Goal: Task Accomplishment & Management: Use online tool/utility

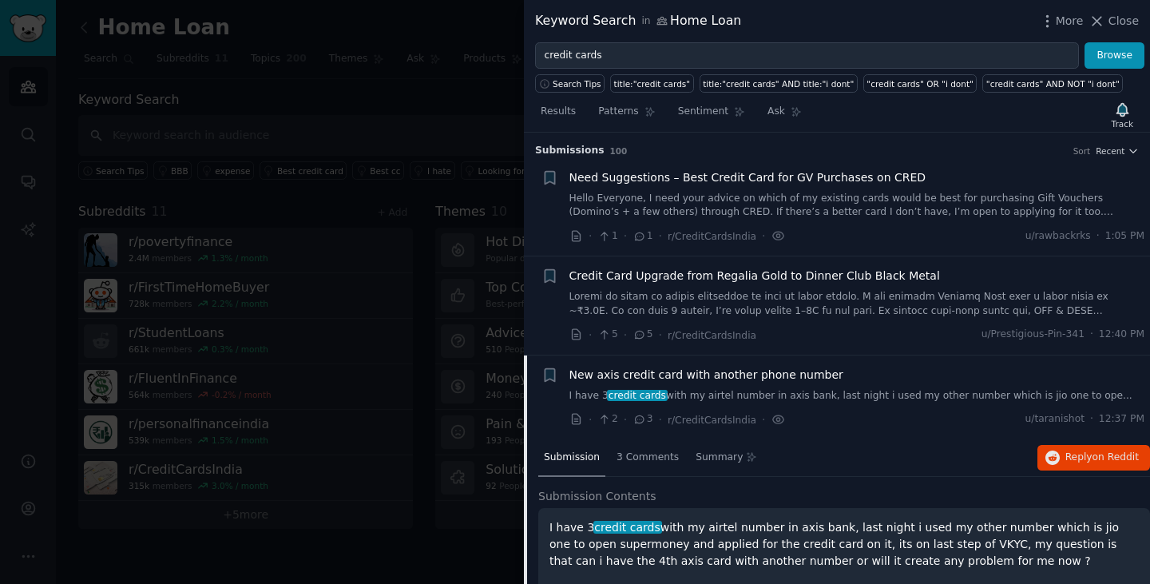
click at [621, 55] on input "credit cards" at bounding box center [807, 55] width 544 height 27
type input "gifts"
click at [1085, 42] on button "Browse" at bounding box center [1115, 55] width 60 height 27
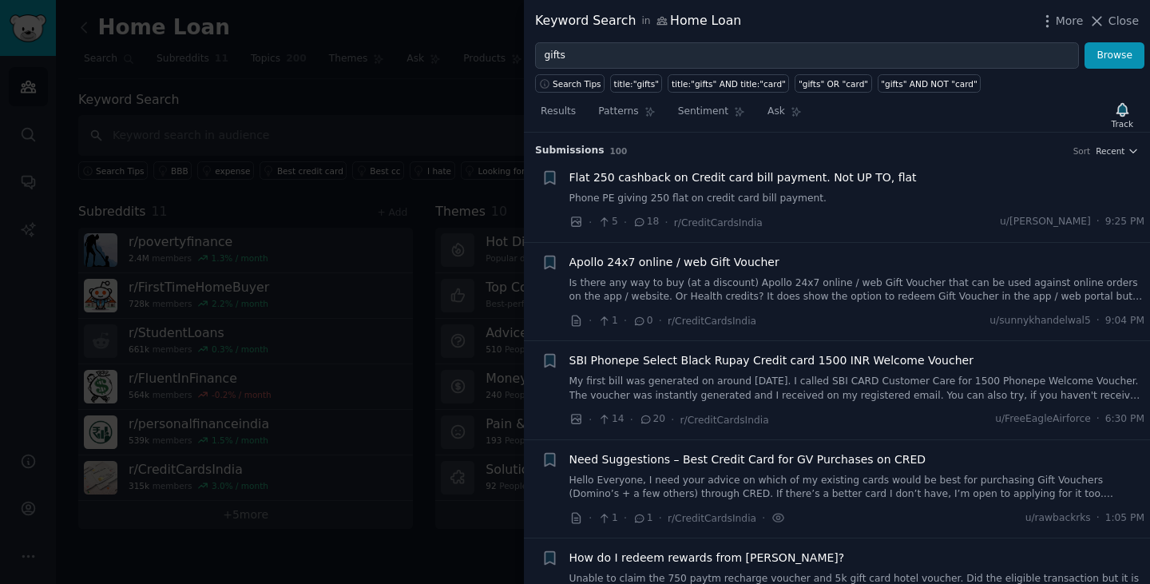
click at [709, 48] on input "gifts" at bounding box center [807, 55] width 544 height 27
type input "iphon"
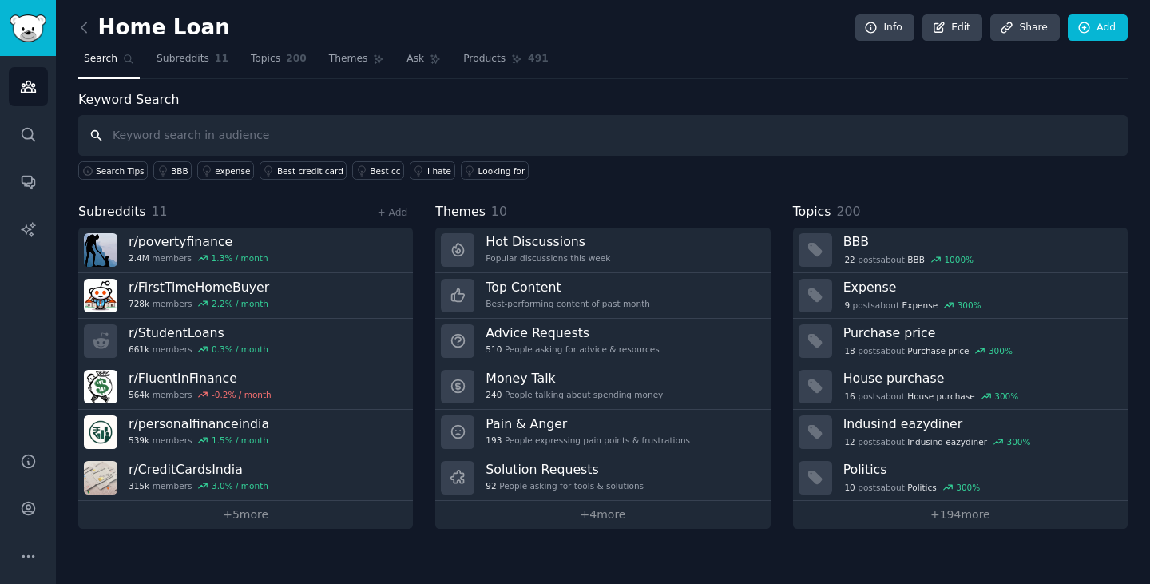
click at [374, 134] on input "text" at bounding box center [603, 135] width 1050 height 41
type input "iphone"
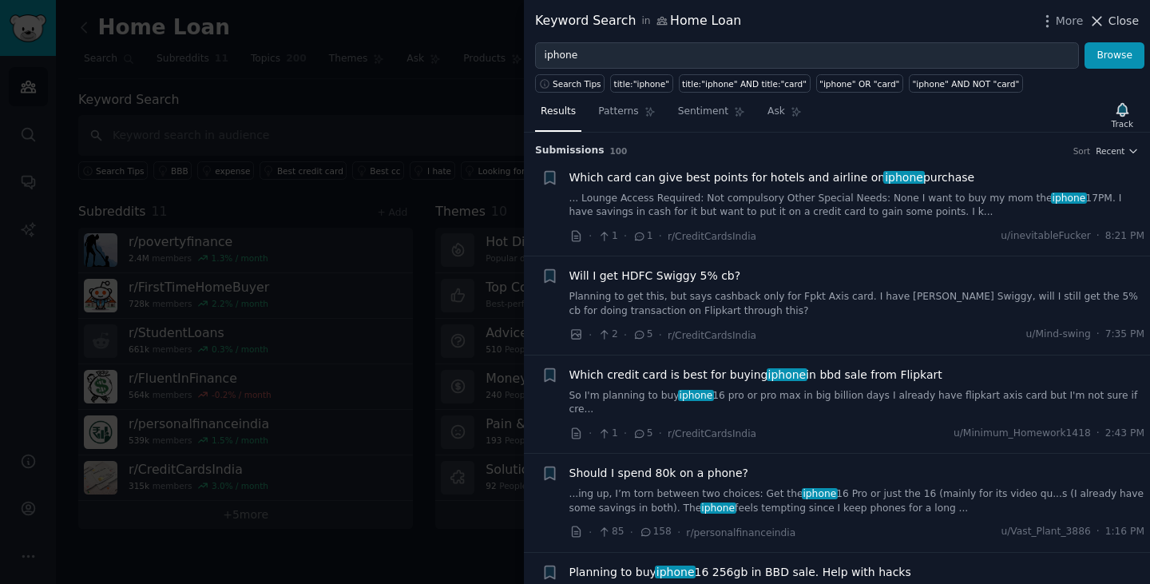
click at [1125, 22] on span "Close" at bounding box center [1124, 21] width 30 height 17
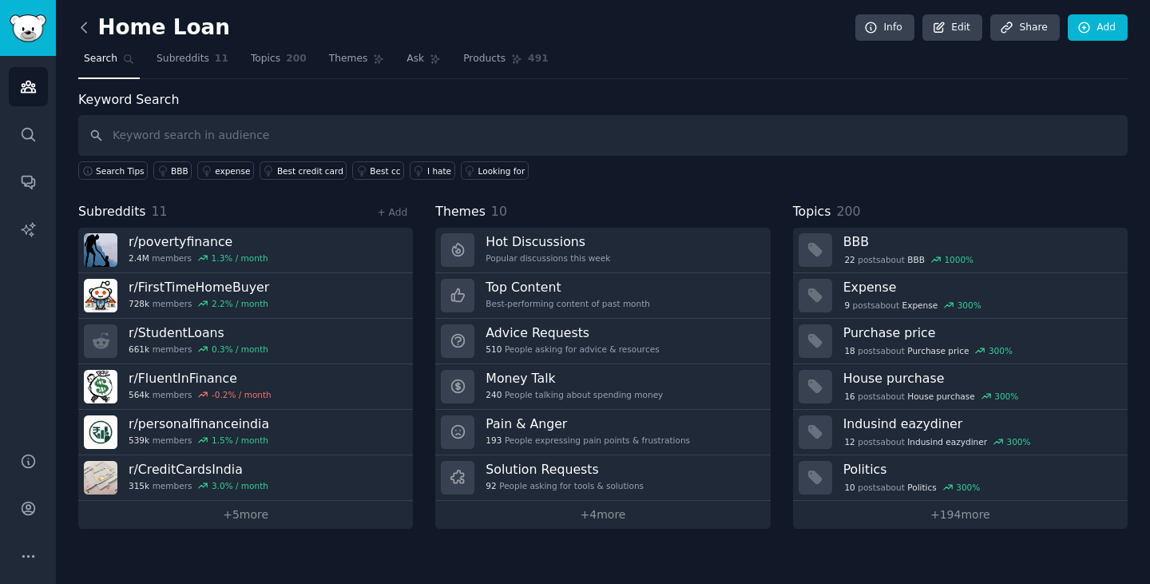
click at [91, 27] on icon at bounding box center [84, 27] width 17 height 17
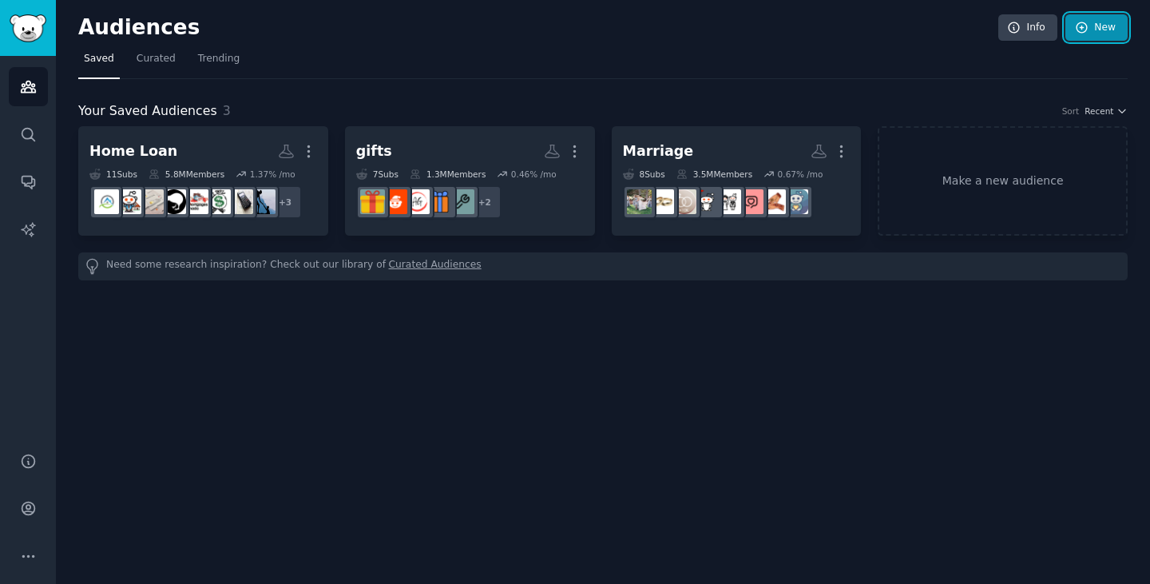
click at [1105, 28] on link "New" at bounding box center [1097, 27] width 62 height 27
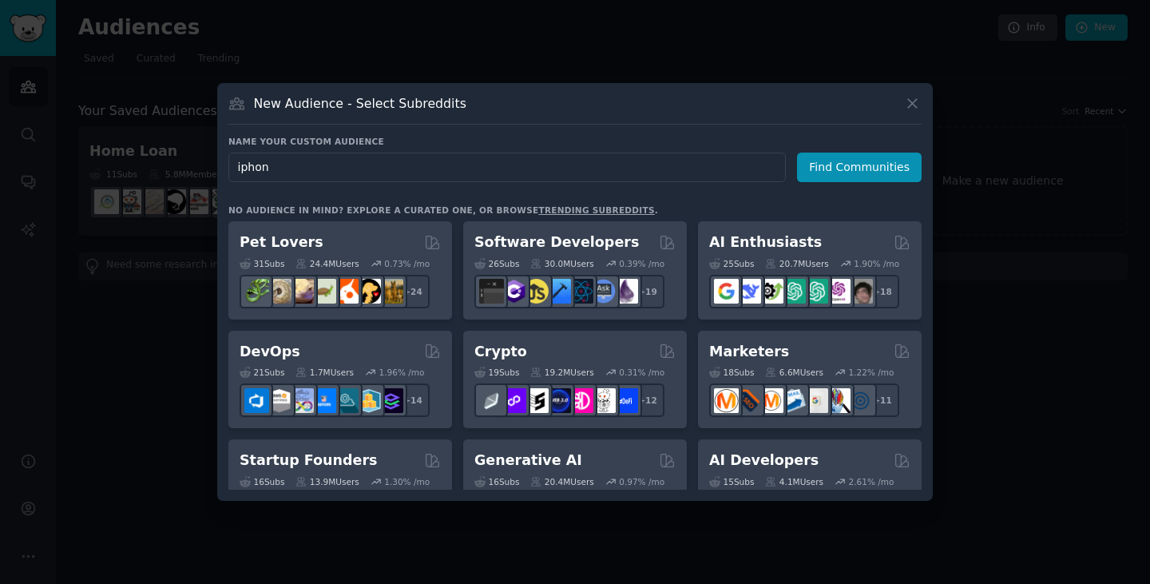
type input "iphone"
click button "Find Communities" at bounding box center [859, 168] width 125 height 30
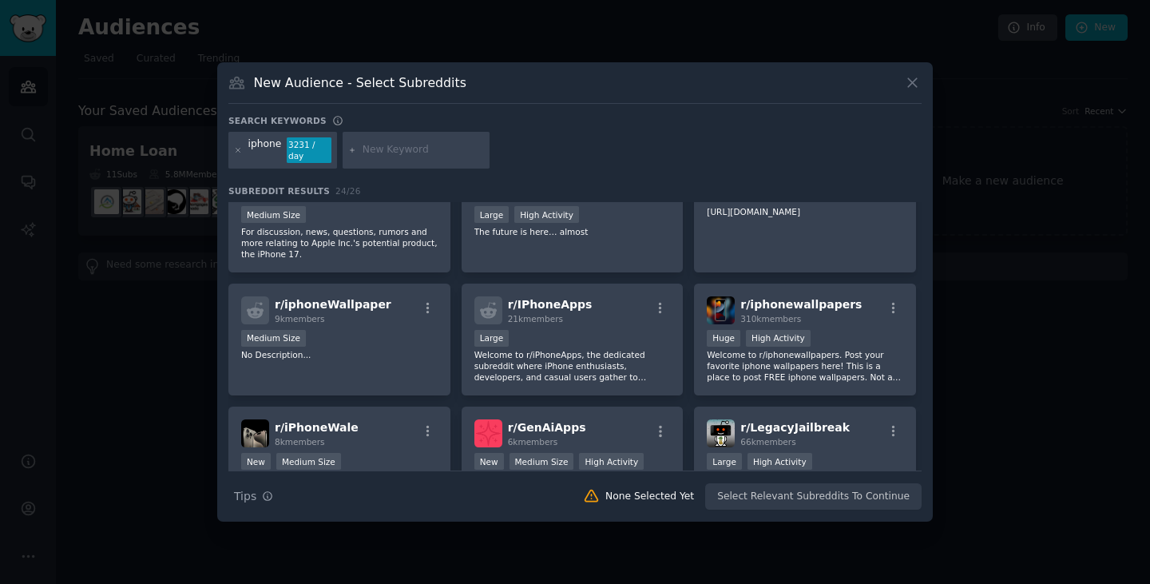
scroll to position [176, 0]
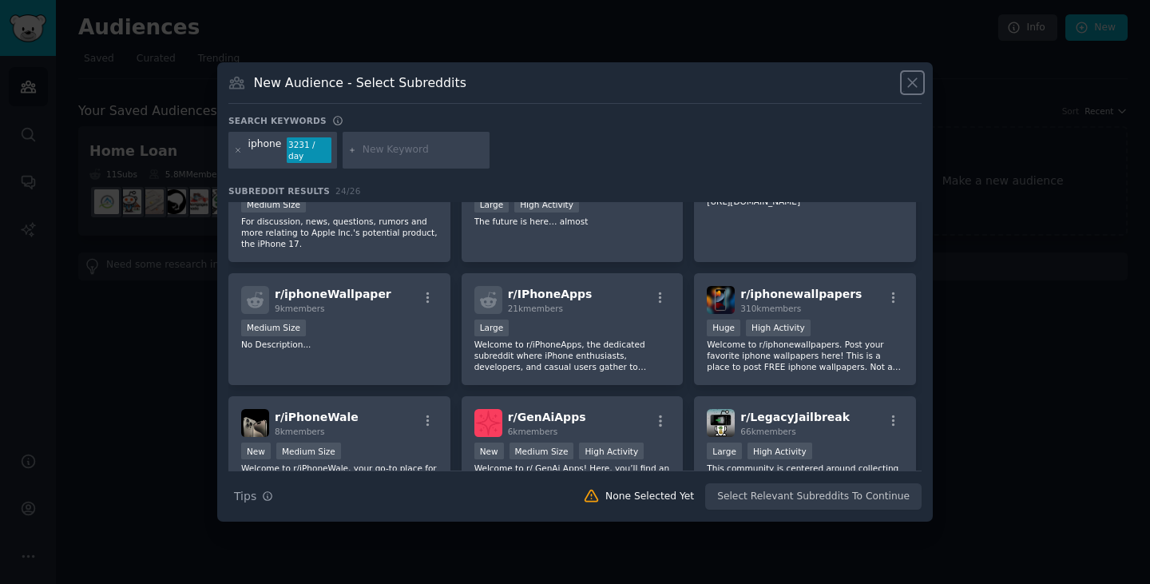
click at [914, 87] on icon at bounding box center [912, 83] width 9 height 9
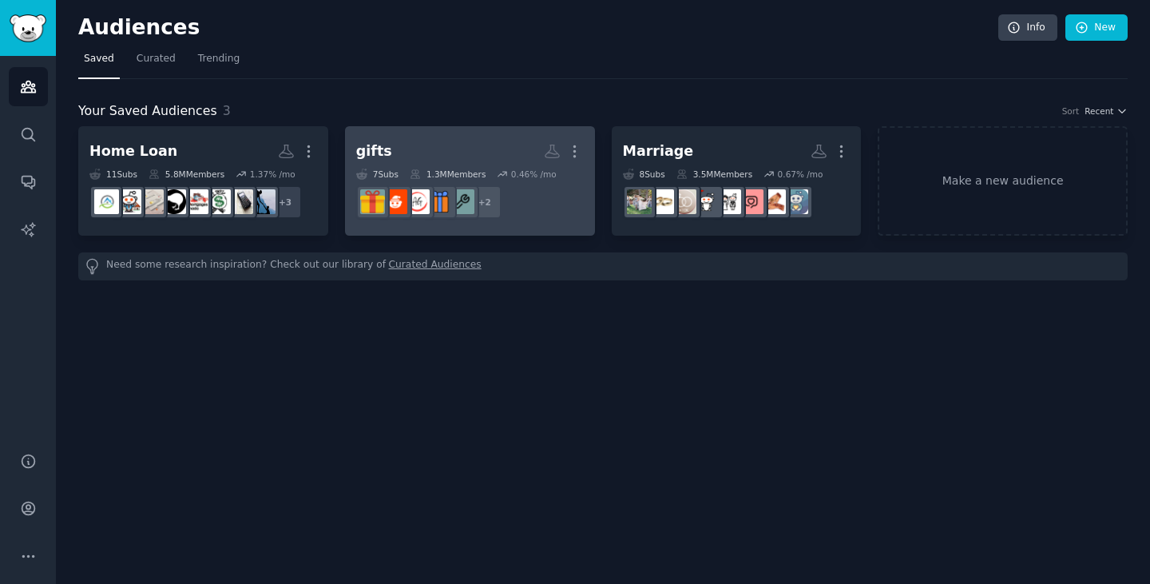
click at [467, 157] on h2 "gifts More" at bounding box center [470, 151] width 228 height 28
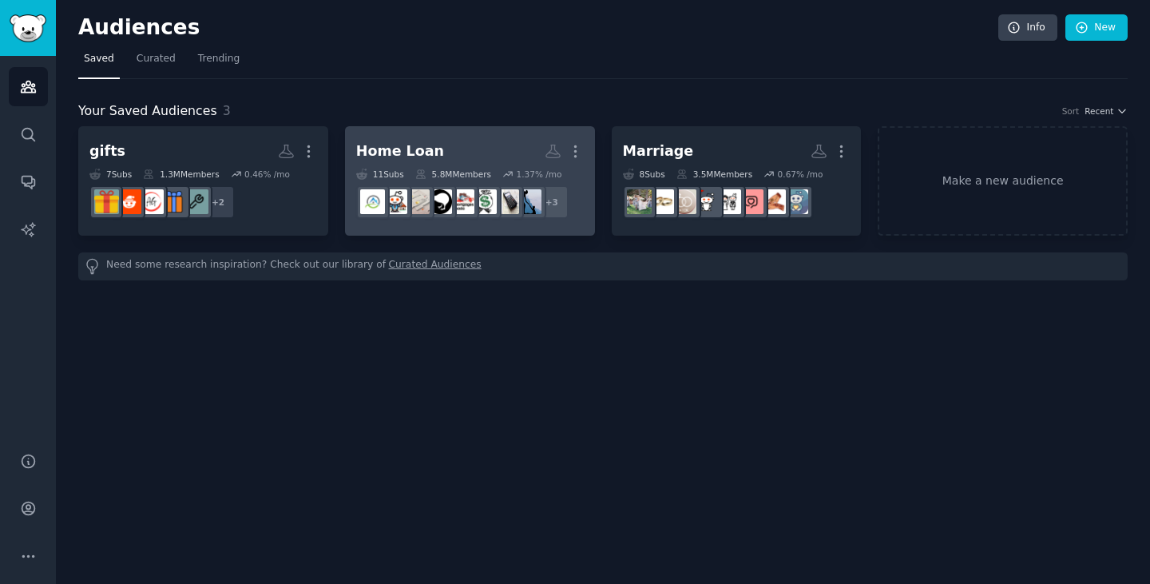
click at [483, 141] on h2 "Home Loan More" at bounding box center [470, 151] width 228 height 28
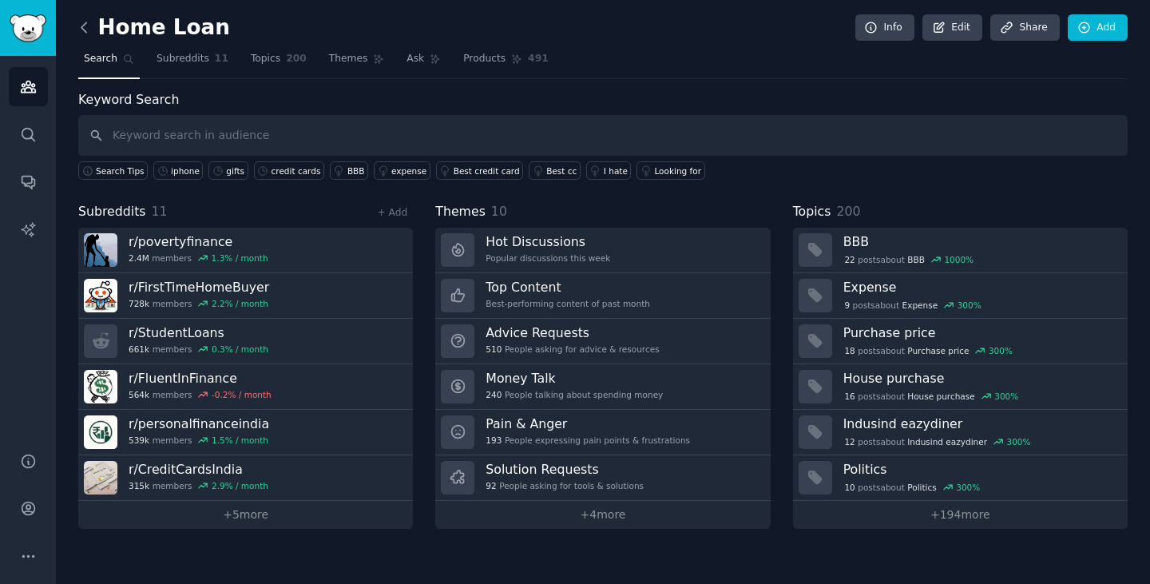
click at [80, 23] on icon at bounding box center [84, 27] width 17 height 17
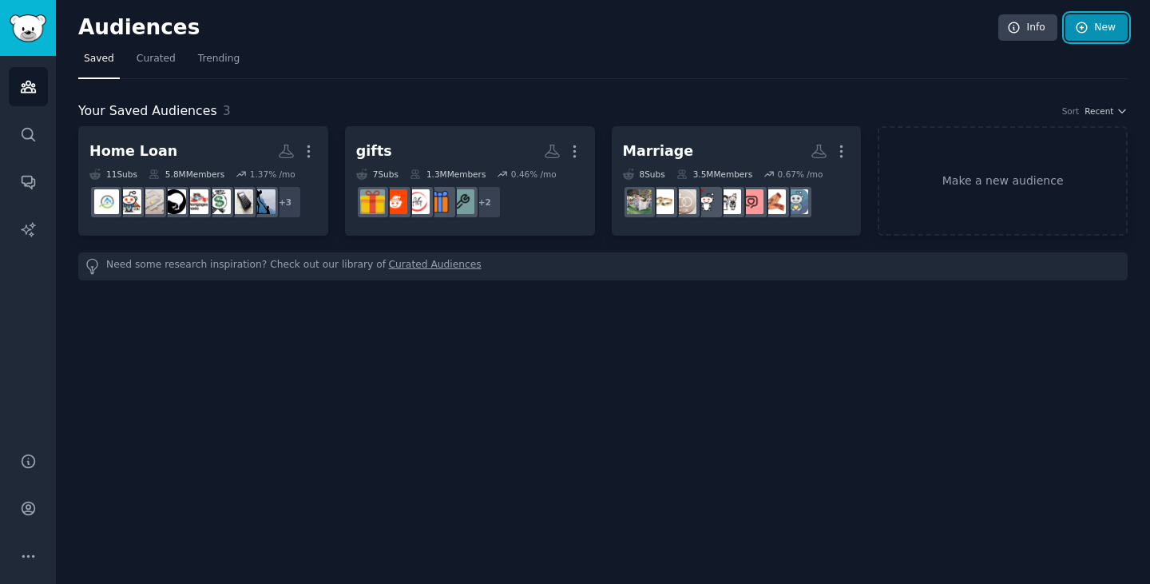
click at [1115, 18] on link "New" at bounding box center [1097, 27] width 62 height 27
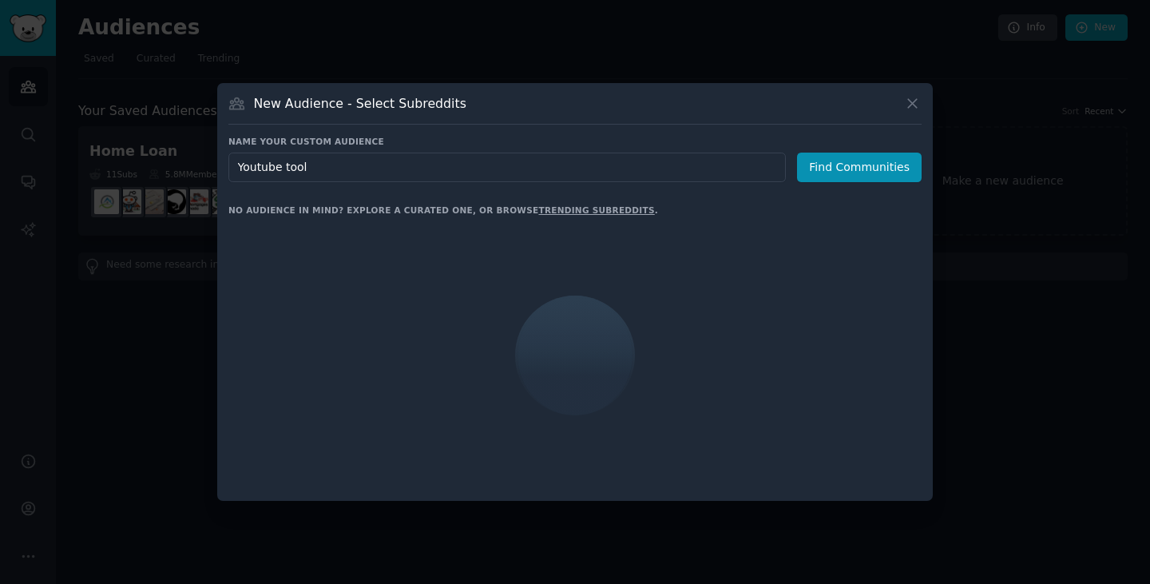
type input "Youtube tools"
click button "Find Communities" at bounding box center [859, 168] width 125 height 30
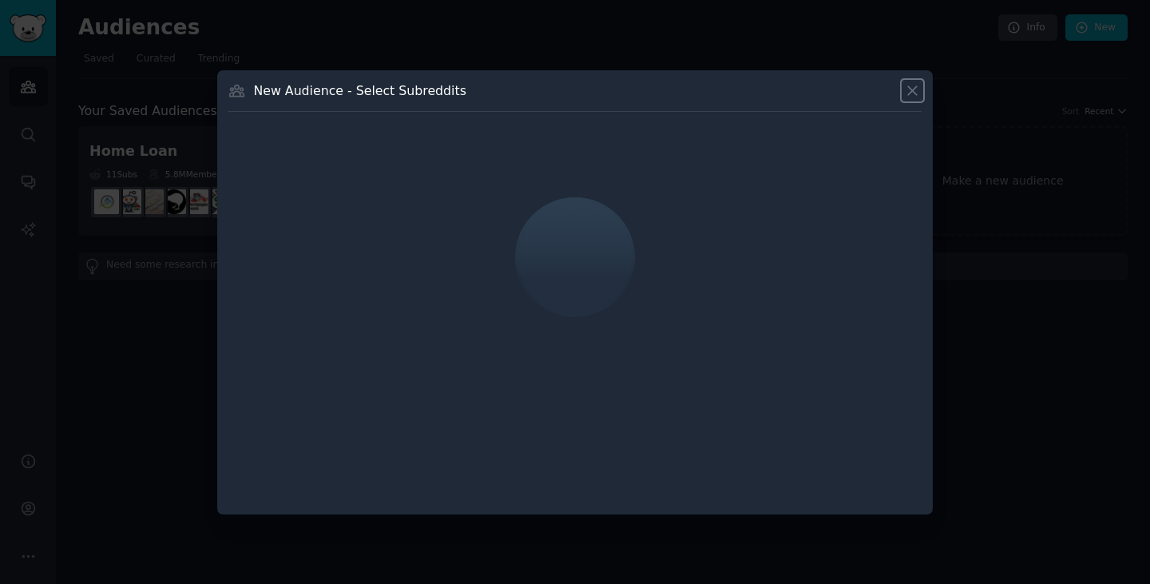
click at [909, 88] on icon at bounding box center [912, 90] width 9 height 9
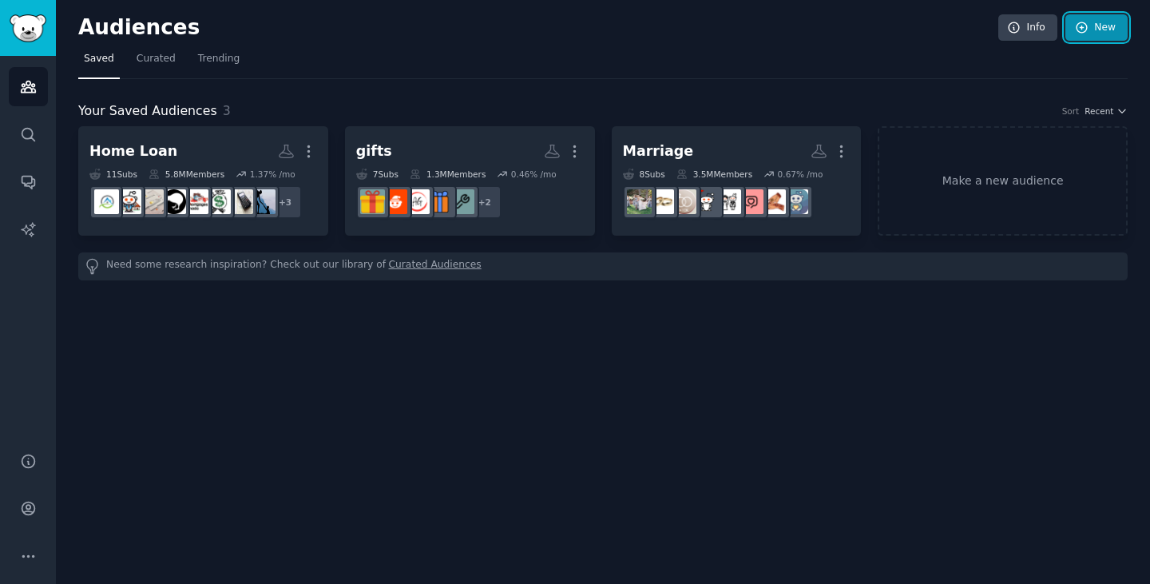
click at [1104, 30] on link "New" at bounding box center [1097, 27] width 62 height 27
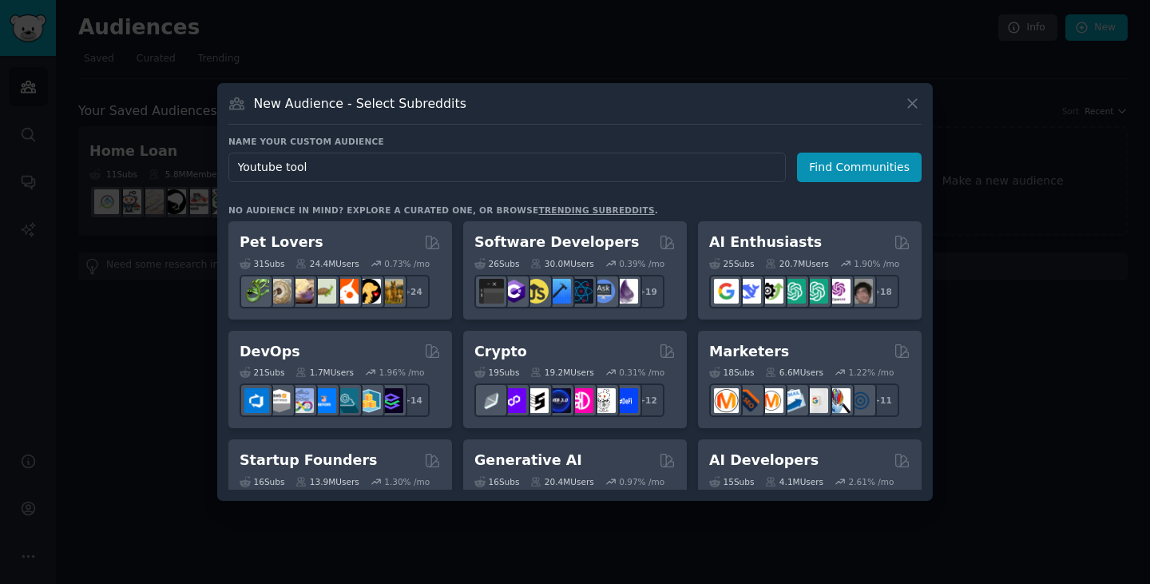
type input "Youtube tools"
click button "Find Communities" at bounding box center [859, 168] width 125 height 30
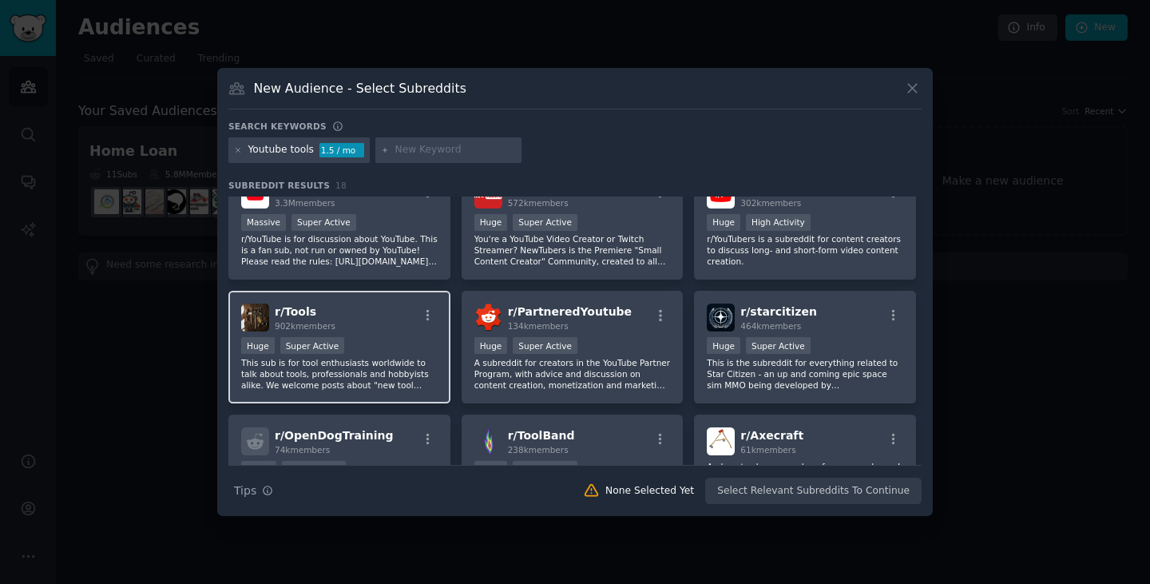
scroll to position [28, 0]
click at [404, 145] on input "text" at bounding box center [455, 150] width 121 height 14
type input "youtube creators"
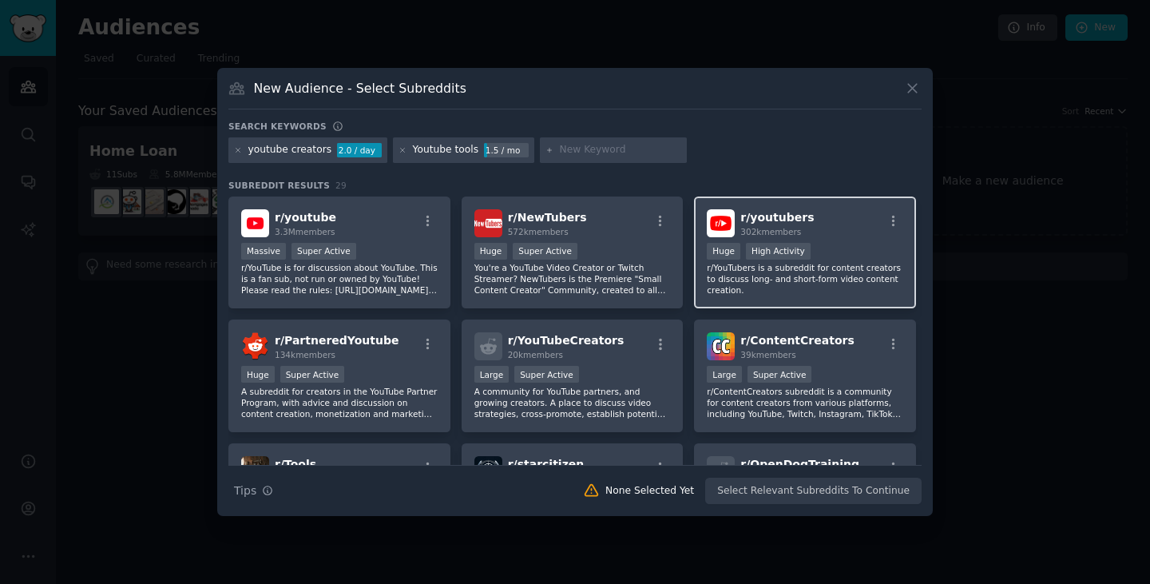
click at [834, 283] on p "r/YouTubers is a subreddit for content creators to discuss long- and short-form…" at bounding box center [805, 279] width 197 height 34
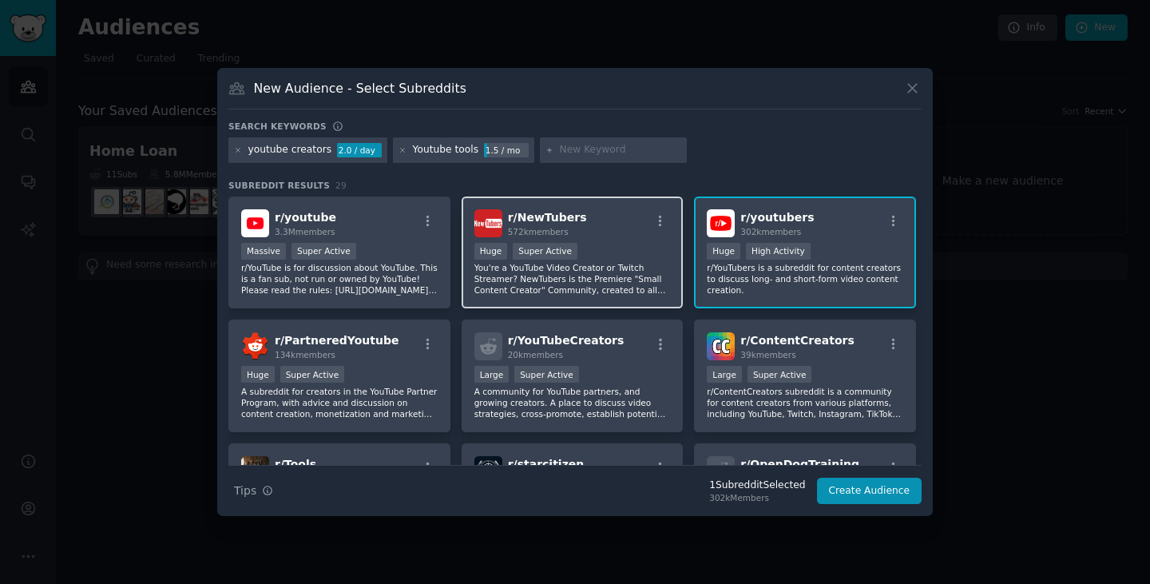
click at [607, 284] on p "You're a YouTube Video Creator or Twitch Streamer? NewTubers is the Premiere "S…" at bounding box center [573, 279] width 197 height 34
click at [643, 283] on p "You're a YouTube Video Creator or Twitch Streamer? NewTubers is the Premiere "S…" at bounding box center [573, 279] width 197 height 34
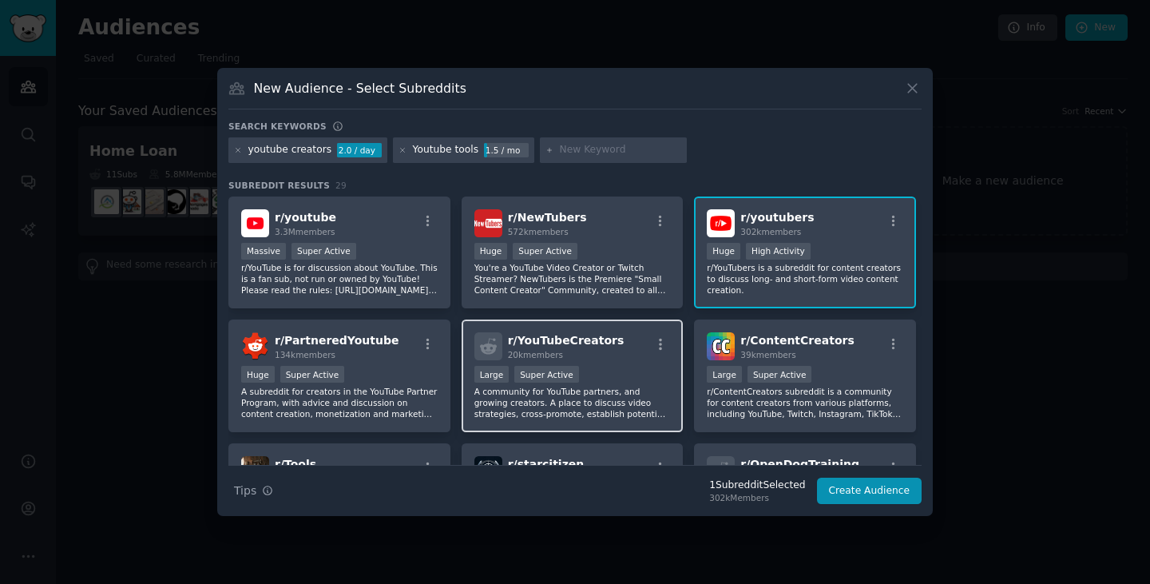
click at [635, 395] on p "A community for YouTube partners, and growing creators. A place to discuss vide…" at bounding box center [573, 403] width 197 height 34
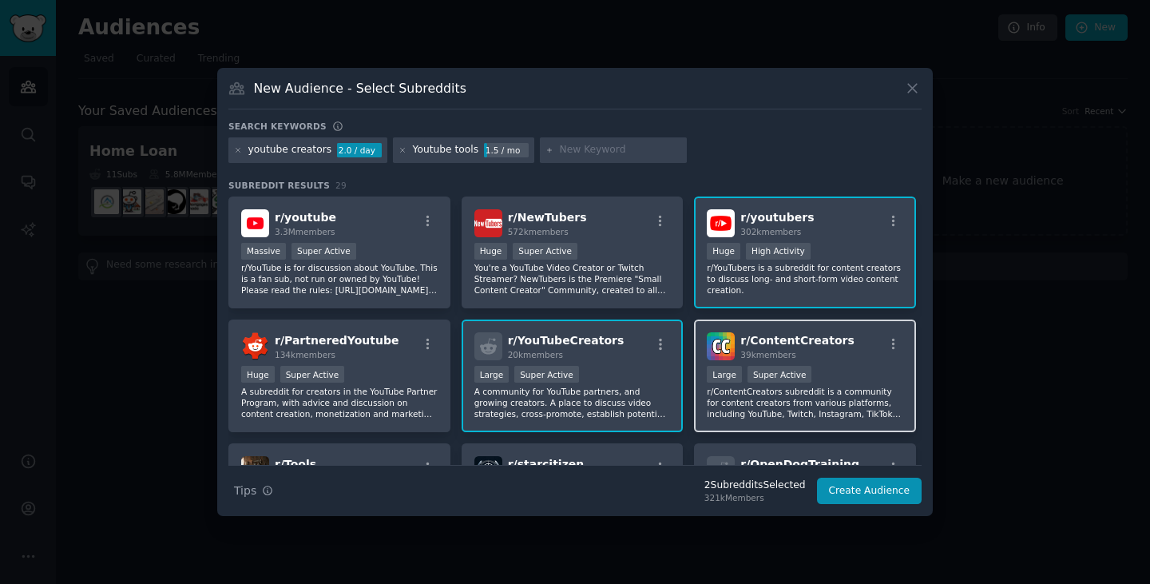
click at [862, 391] on p "r/ContentCreators subreddit is a community for content creators from various pl…" at bounding box center [805, 403] width 197 height 34
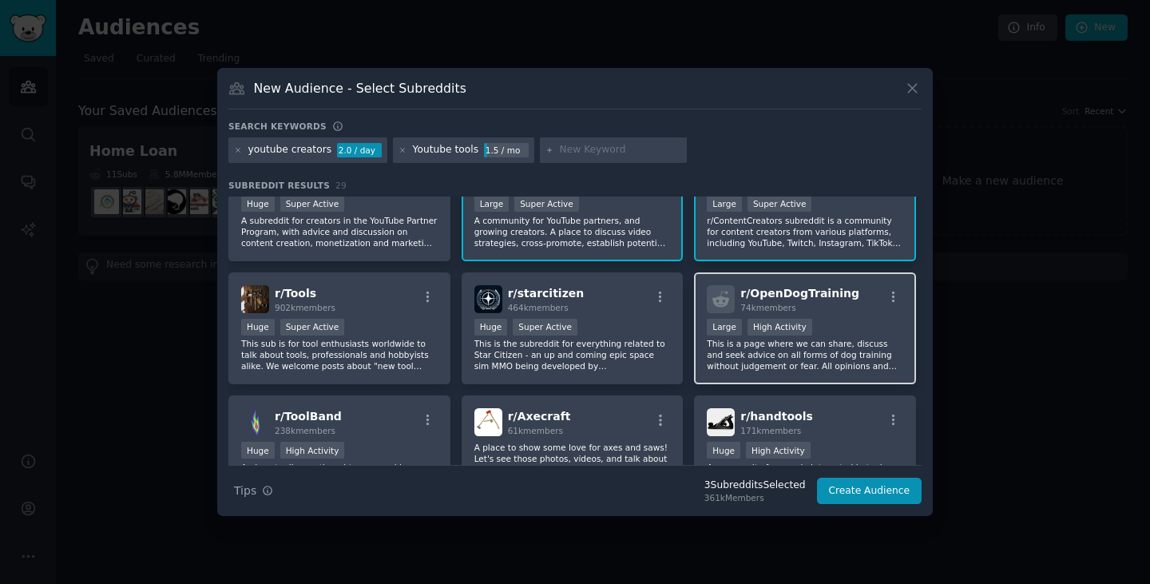
scroll to position [172, 0]
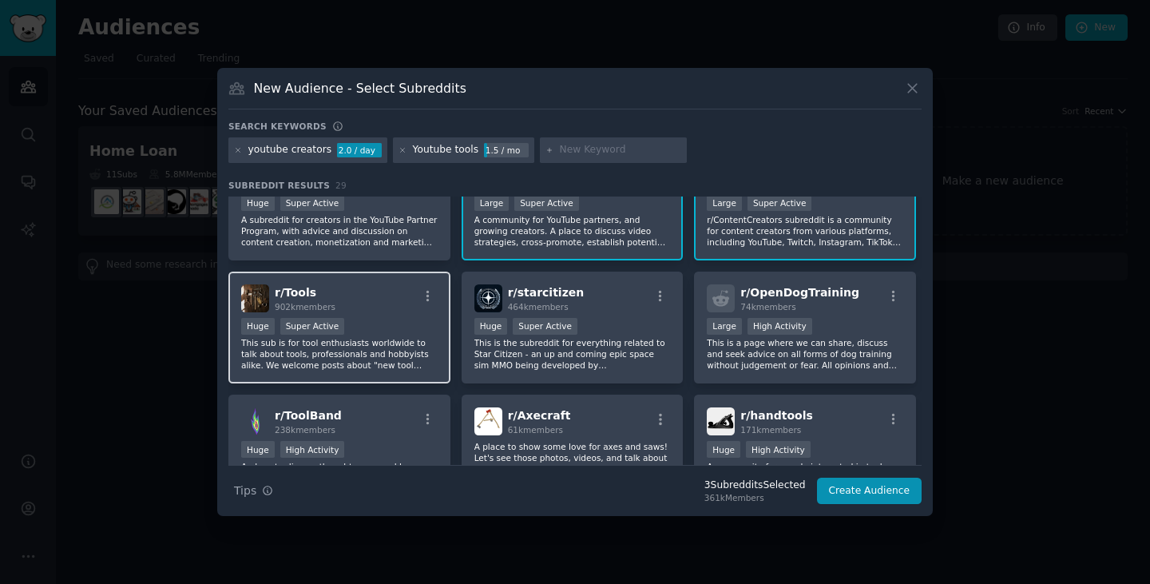
click at [407, 347] on p "This sub is for tool enthusiasts worldwide to talk about tools, professionals a…" at bounding box center [339, 354] width 197 height 34
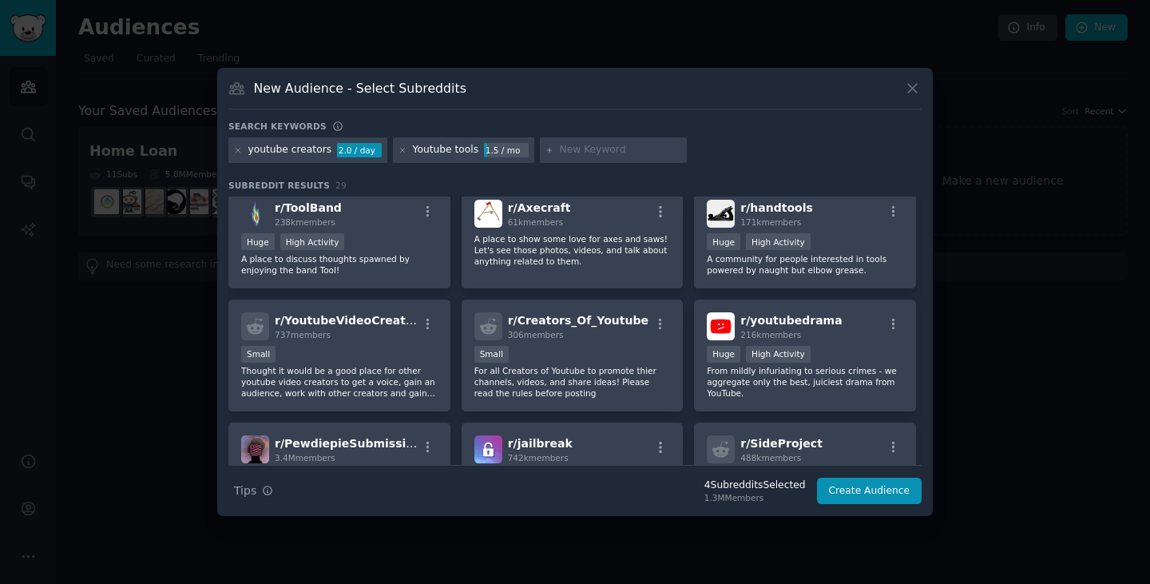
scroll to position [382, 0]
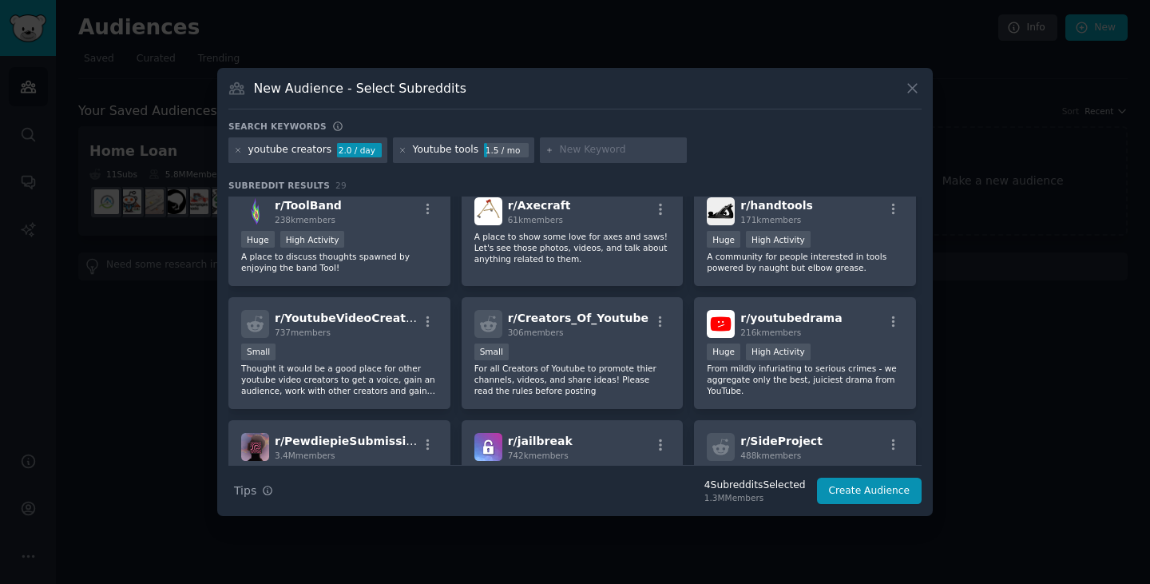
click at [407, 347] on div "Small" at bounding box center [339, 354] width 197 height 20
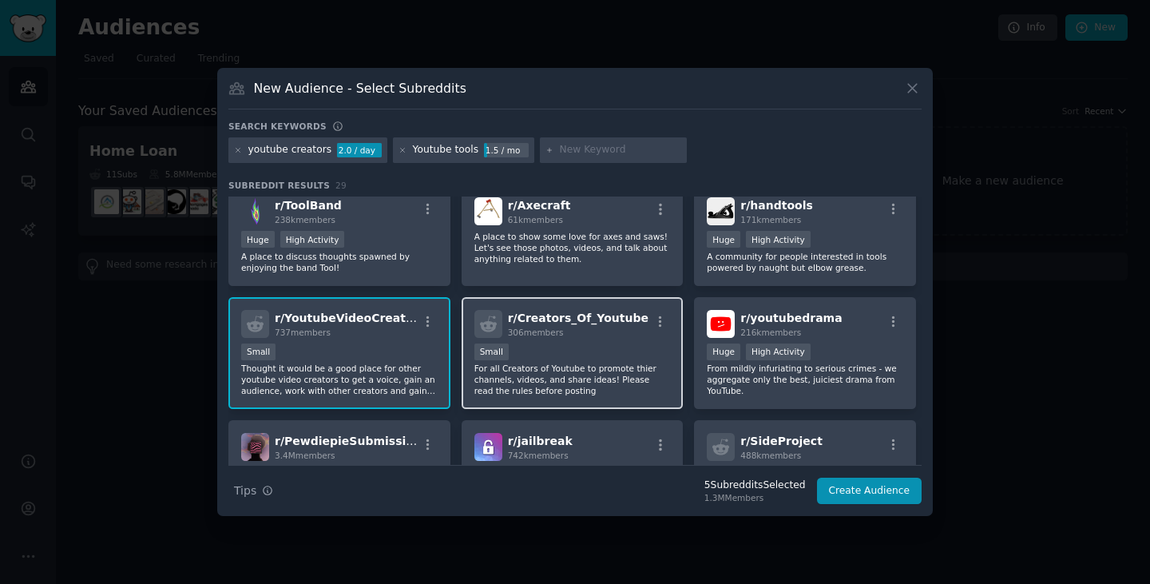
click at [654, 353] on div "Small" at bounding box center [573, 354] width 197 height 20
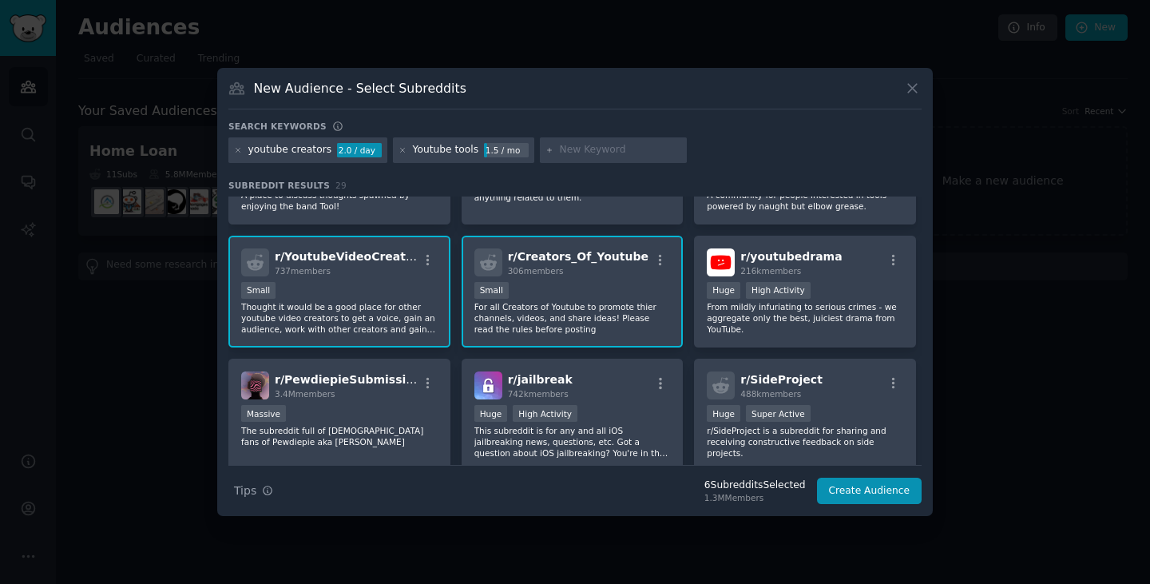
scroll to position [452, 0]
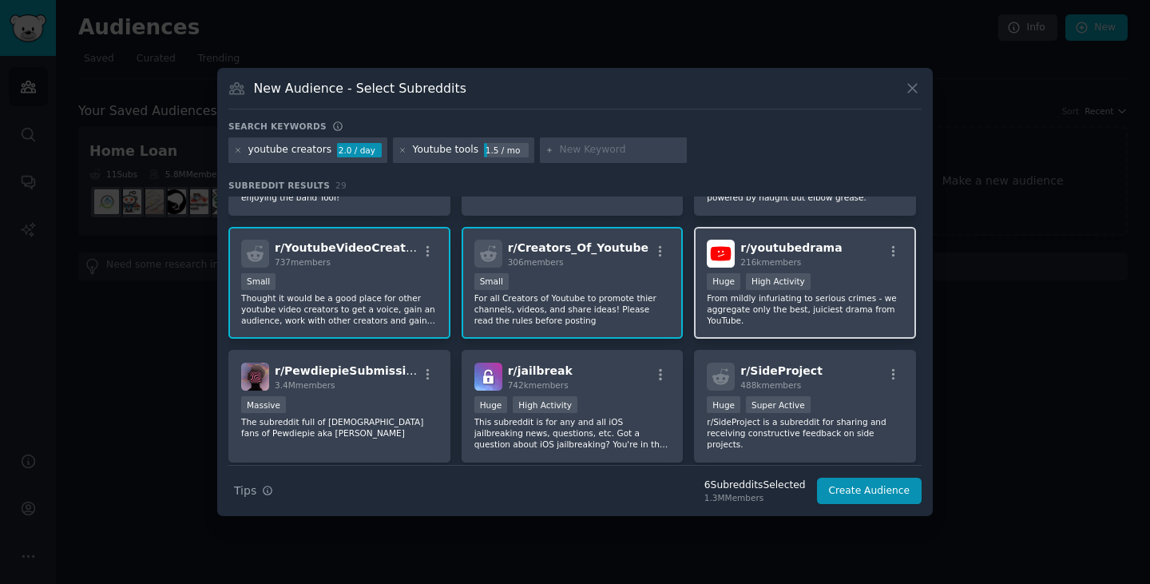
click at [874, 279] on div "Huge High Activity" at bounding box center [805, 283] width 197 height 20
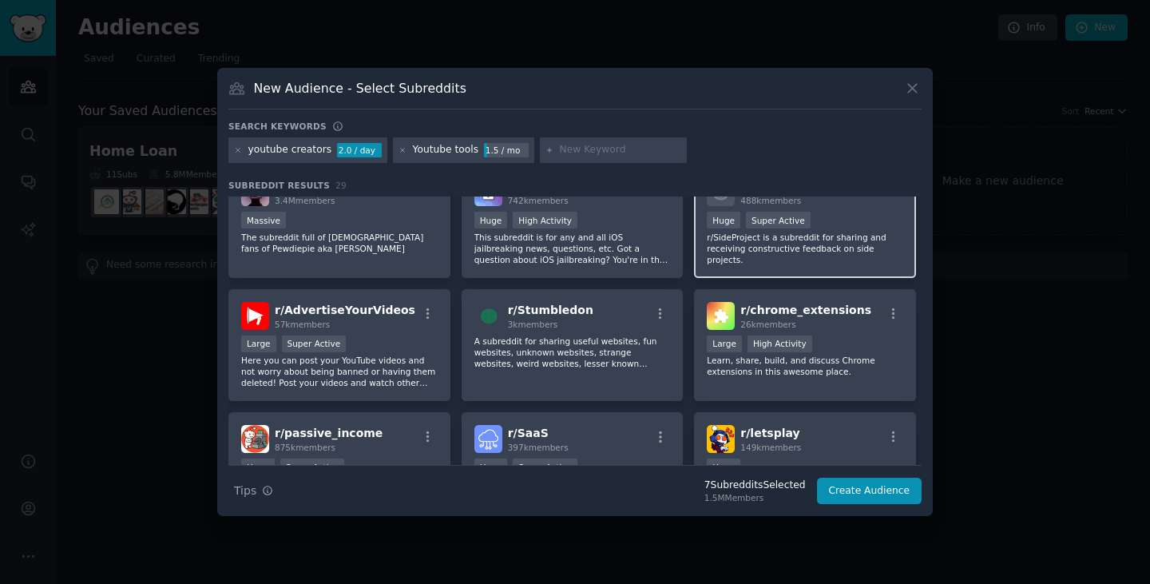
scroll to position [638, 0]
click at [866, 483] on button "Create Audience" at bounding box center [869, 491] width 105 height 27
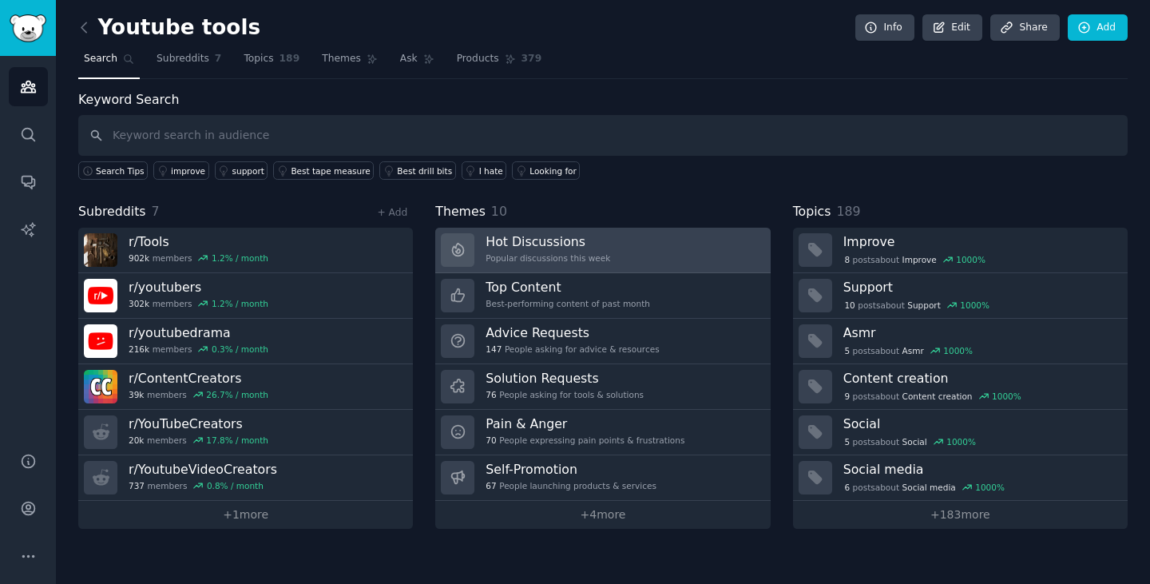
click at [564, 262] on div "Popular discussions this week" at bounding box center [548, 257] width 125 height 11
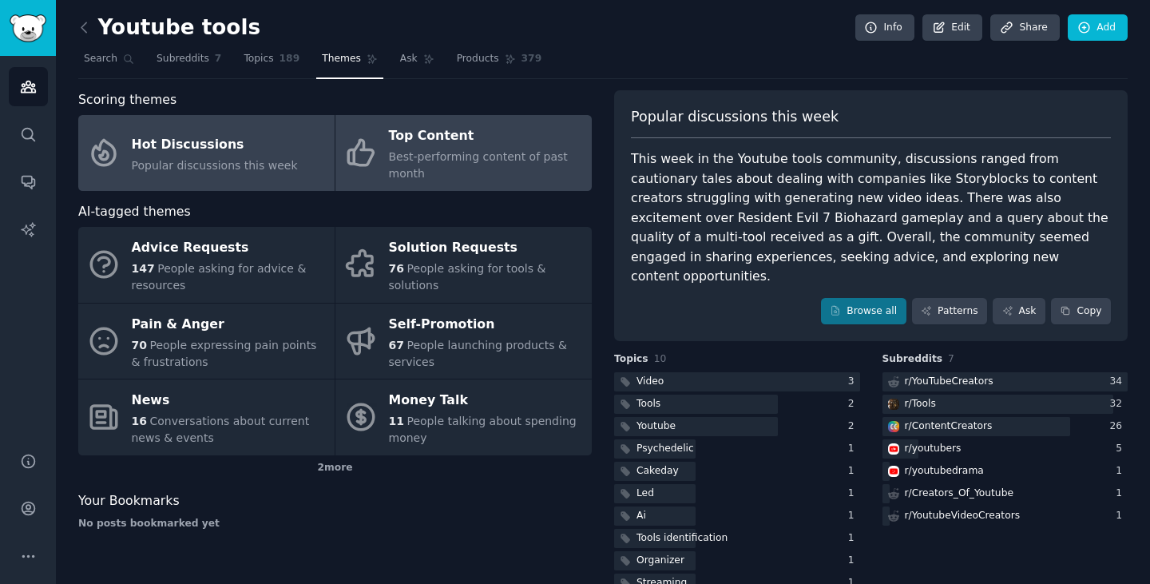
click at [467, 166] on div "Best-performing content of past month" at bounding box center [486, 166] width 195 height 34
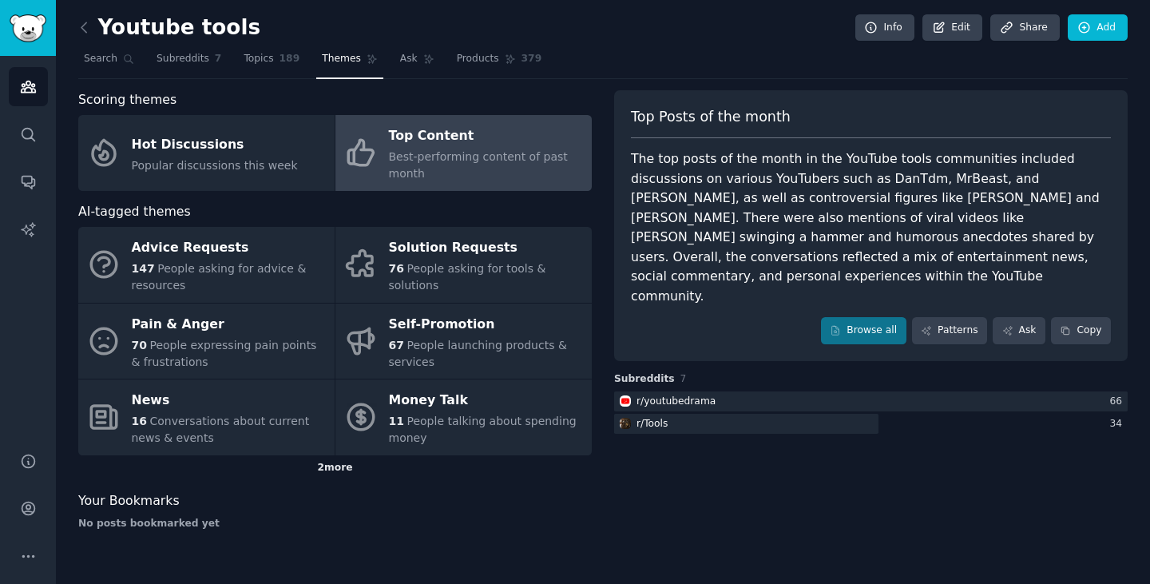
click at [345, 455] on div "2 more" at bounding box center [335, 468] width 514 height 26
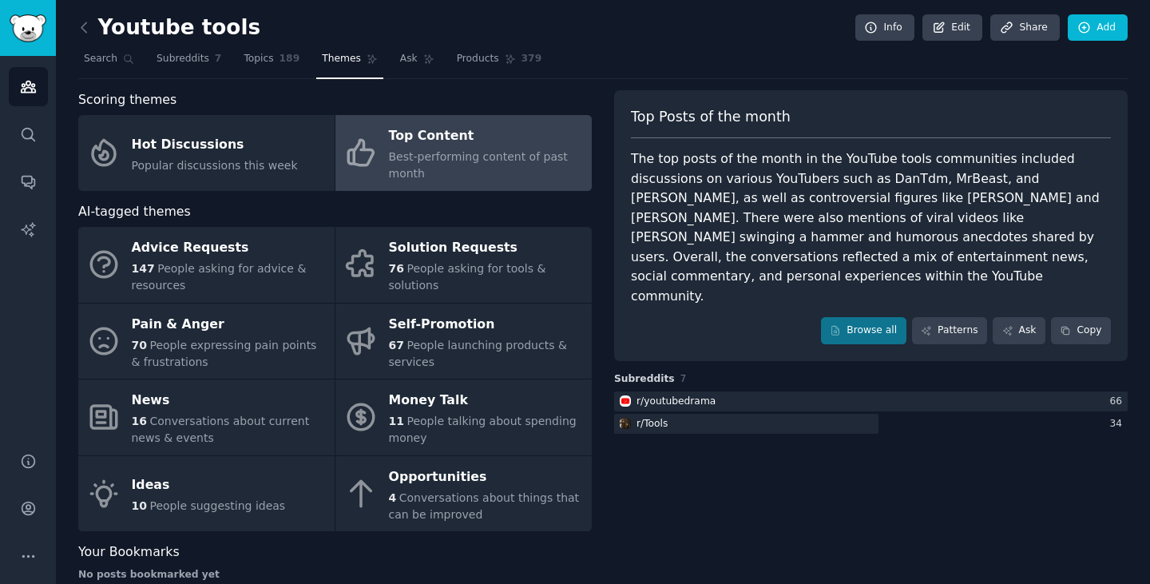
click at [686, 515] on div "Top Posts of the month The top posts of the month in the YouTube tools communit…" at bounding box center [871, 341] width 514 height 503
